Goal: Check status: Check status

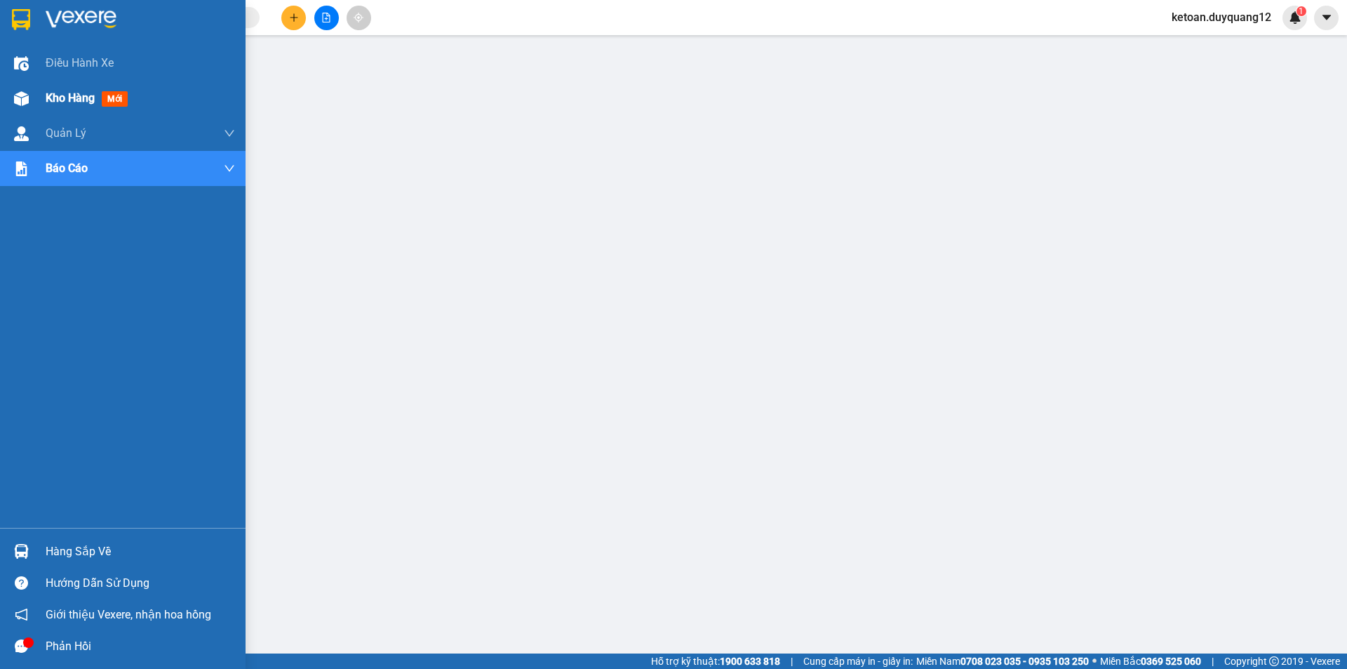
click at [68, 92] on span "Kho hàng" at bounding box center [70, 97] width 49 height 13
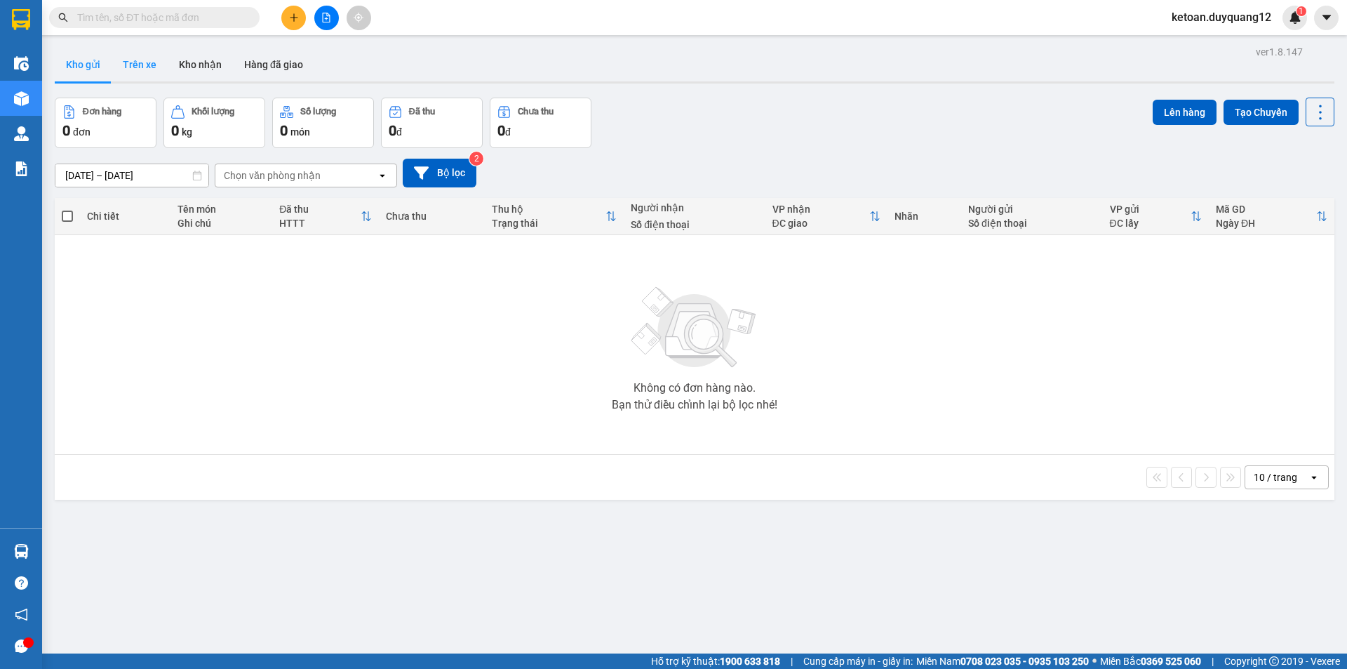
click at [145, 54] on button "Trên xe" at bounding box center [140, 65] width 56 height 34
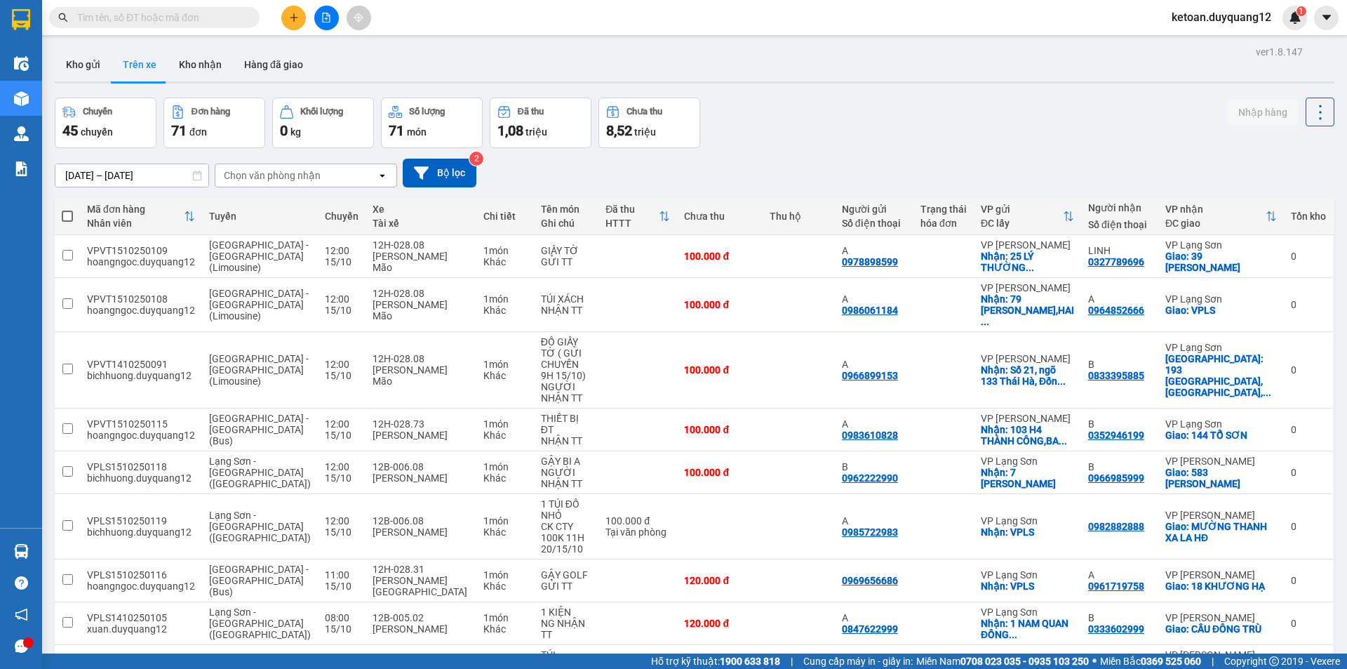
click at [133, 173] on input "[DATE] – [DATE]" at bounding box center [131, 175] width 153 height 22
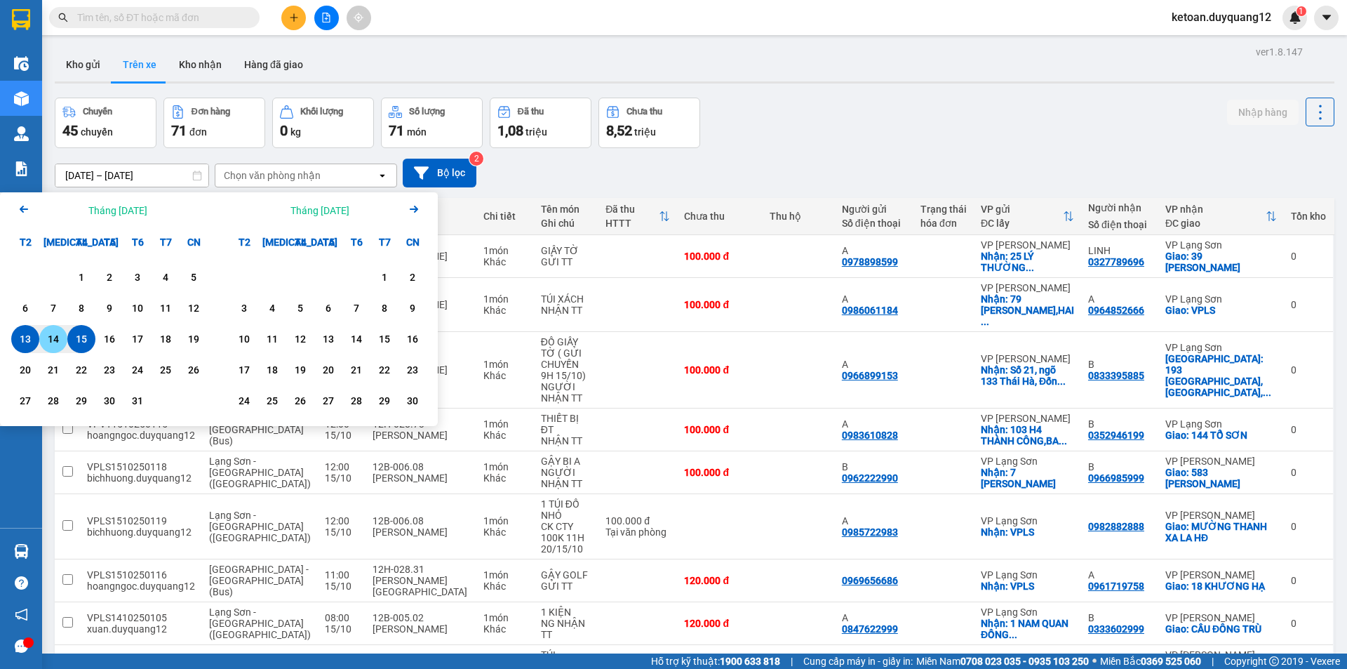
click at [50, 343] on div "14" at bounding box center [54, 339] width 20 height 17
type input "[DATE] – [DATE]"
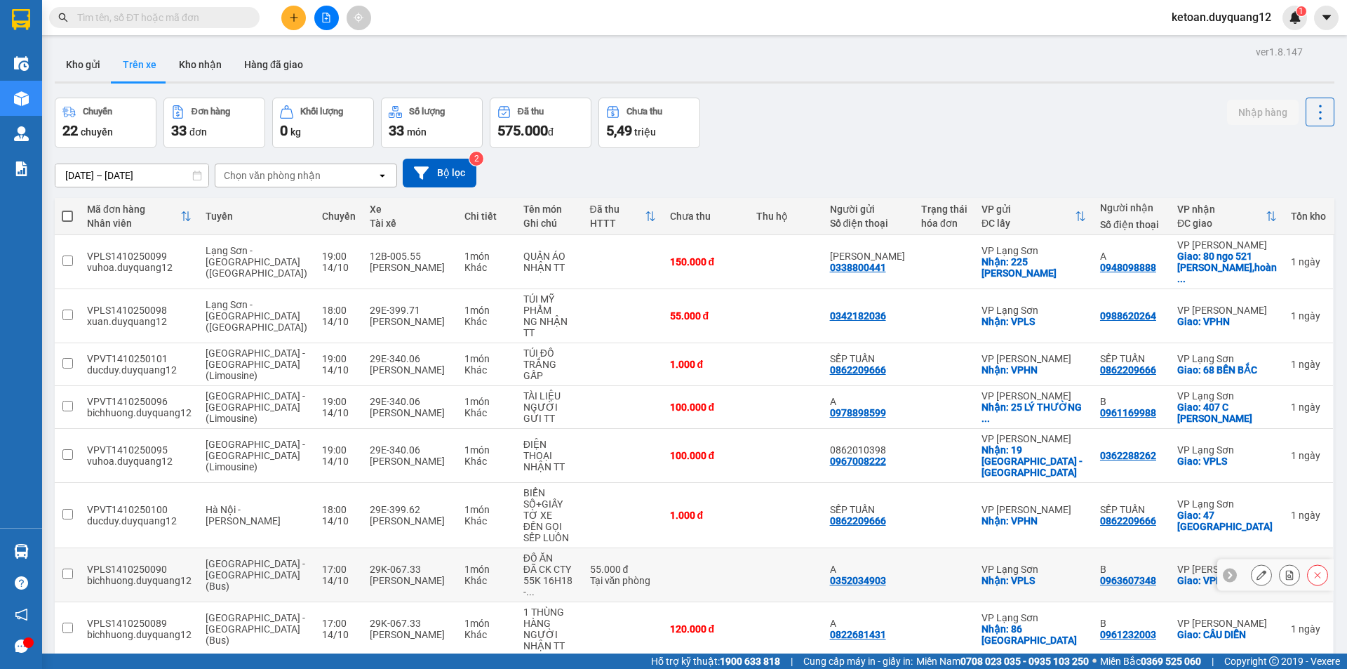
click at [1286, 570] on icon at bounding box center [1290, 575] width 8 height 10
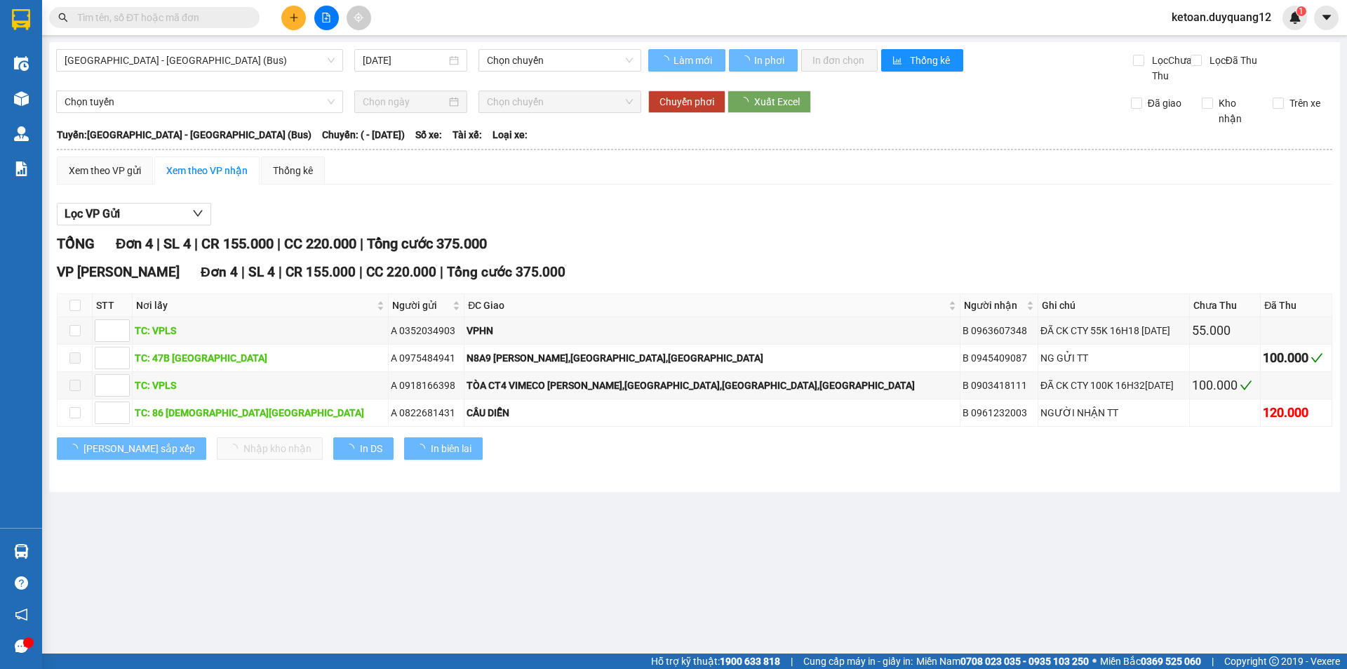
type input "[DATE]"
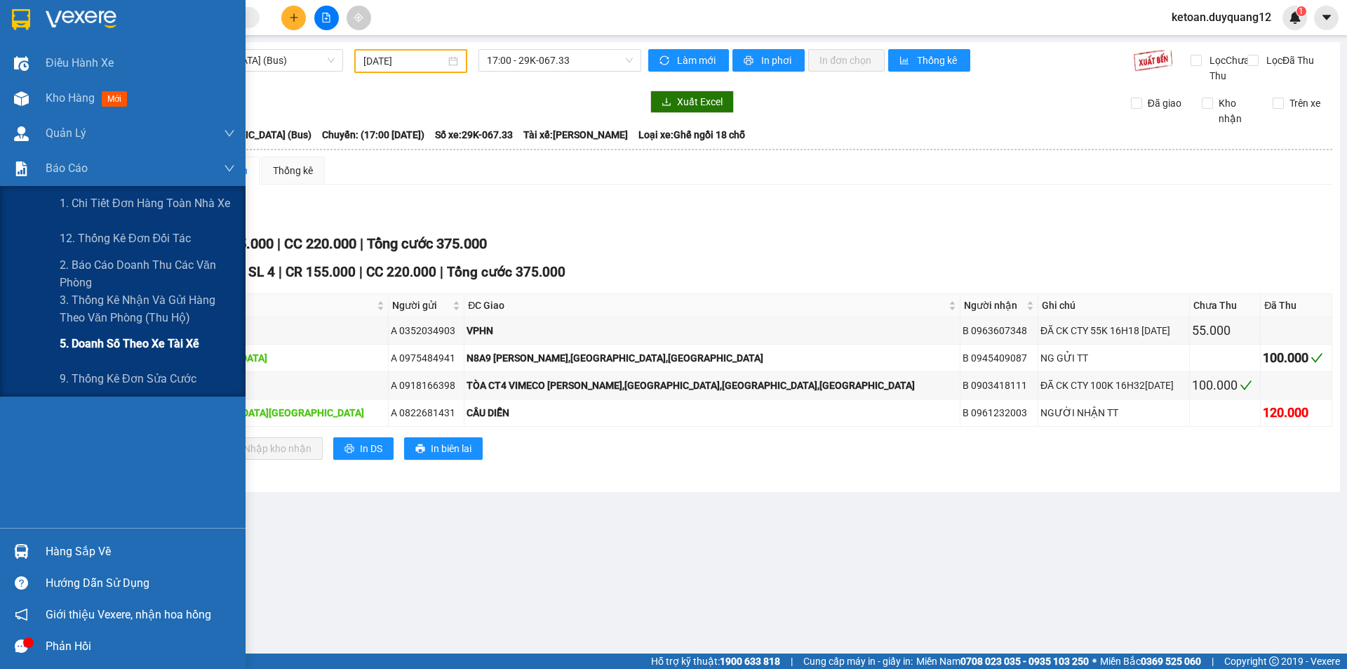
click at [101, 338] on span "5. Doanh số theo xe tài xế" at bounding box center [130, 344] width 140 height 18
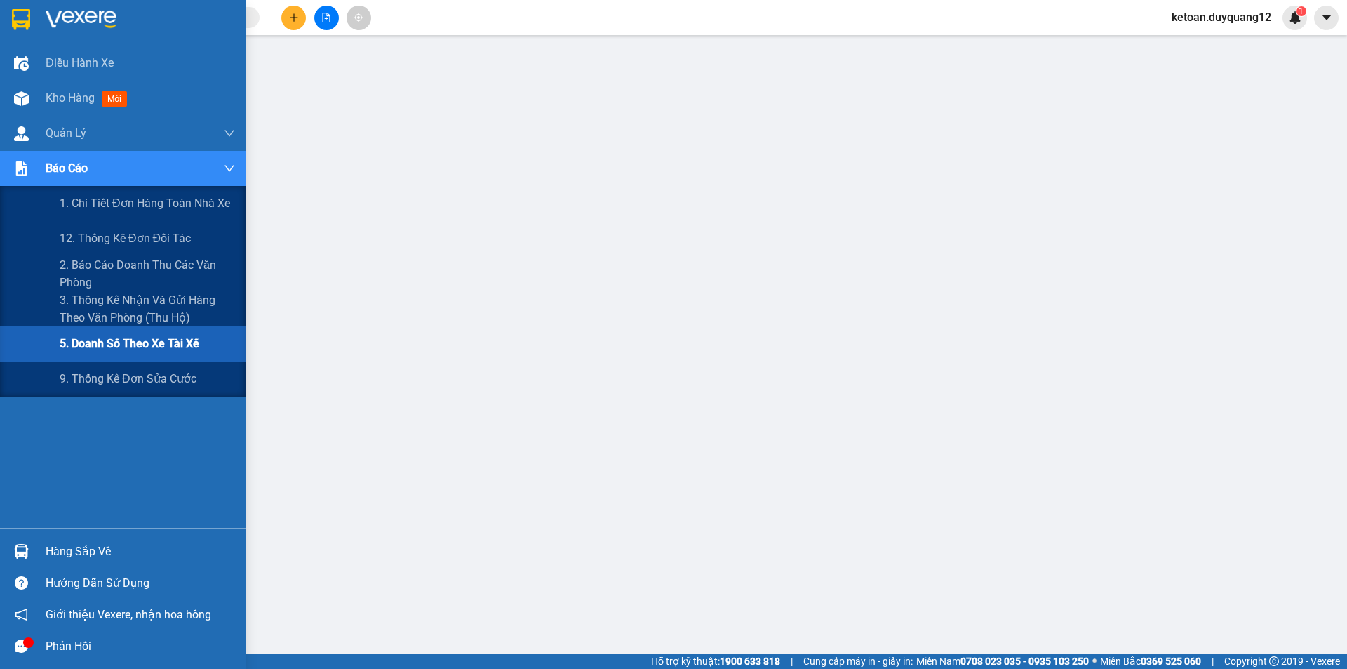
click at [86, 345] on span "5. Doanh số theo xe tài xế" at bounding box center [130, 344] width 140 height 18
